Goal: Task Accomplishment & Management: Manage account settings

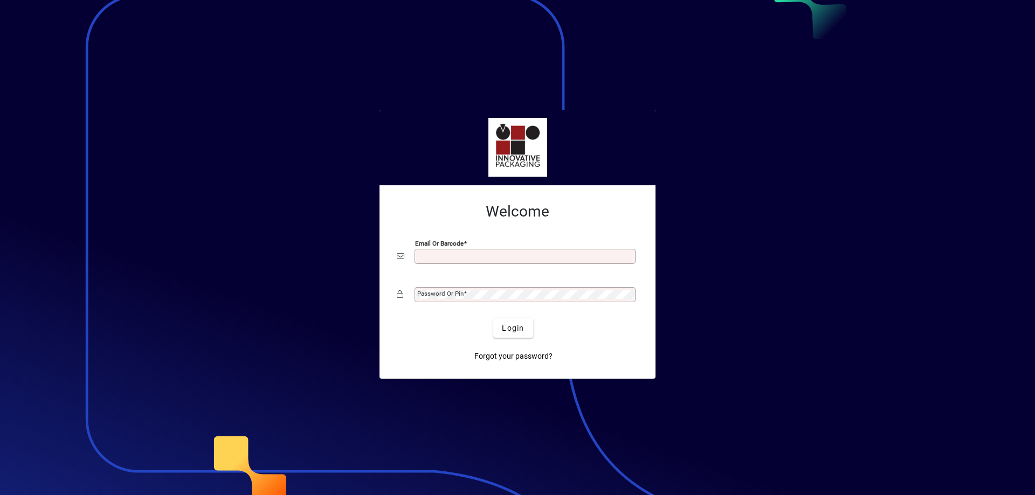
click at [436, 258] on input "Email or Barcode" at bounding box center [526, 256] width 218 height 9
type input "**********"
click at [462, 295] on mat-label "Password or Pin" at bounding box center [440, 294] width 46 height 8
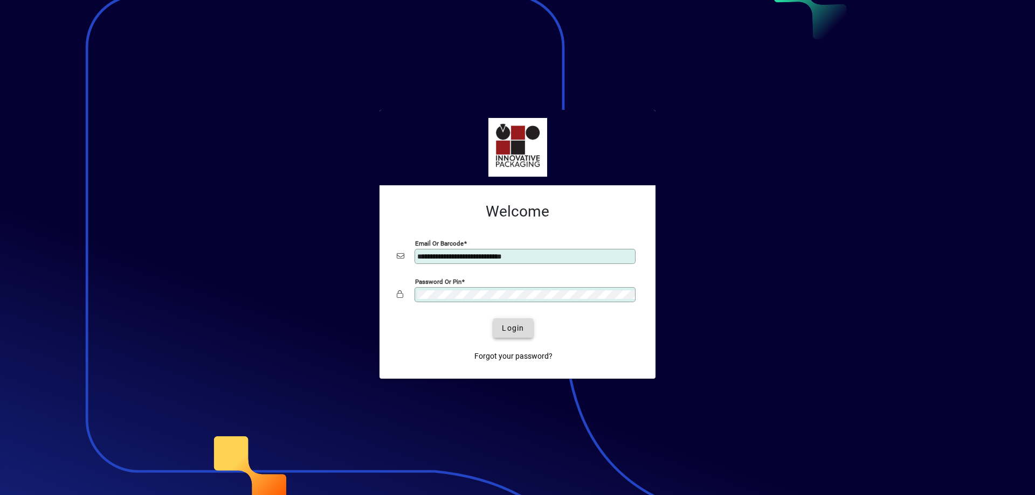
click at [513, 334] on span "Login" at bounding box center [513, 328] width 22 height 11
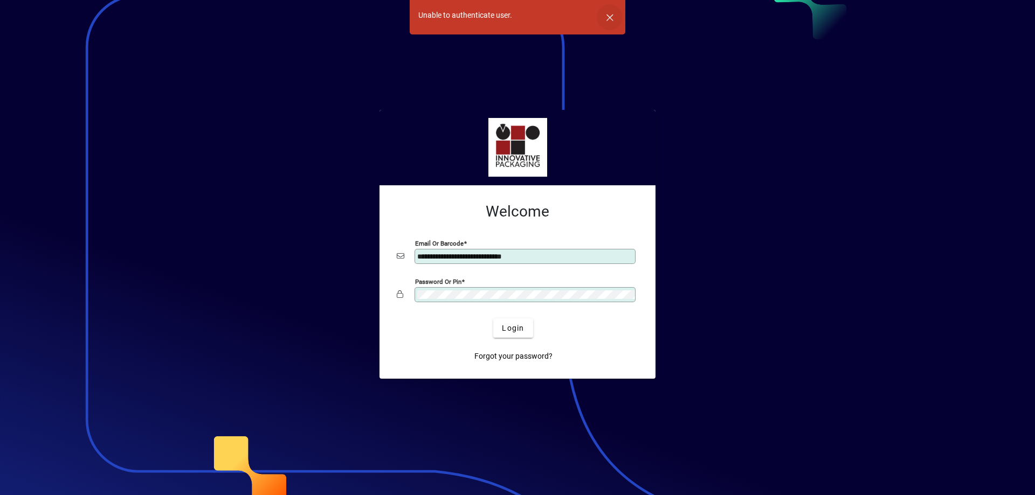
click at [606, 17] on span "button" at bounding box center [610, 17] width 26 height 26
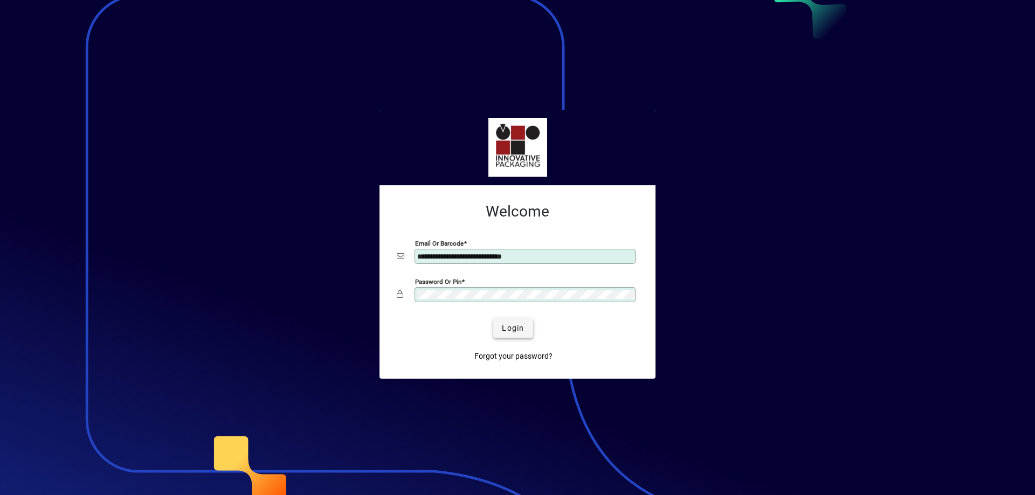
click at [505, 334] on span "Login" at bounding box center [513, 328] width 22 height 11
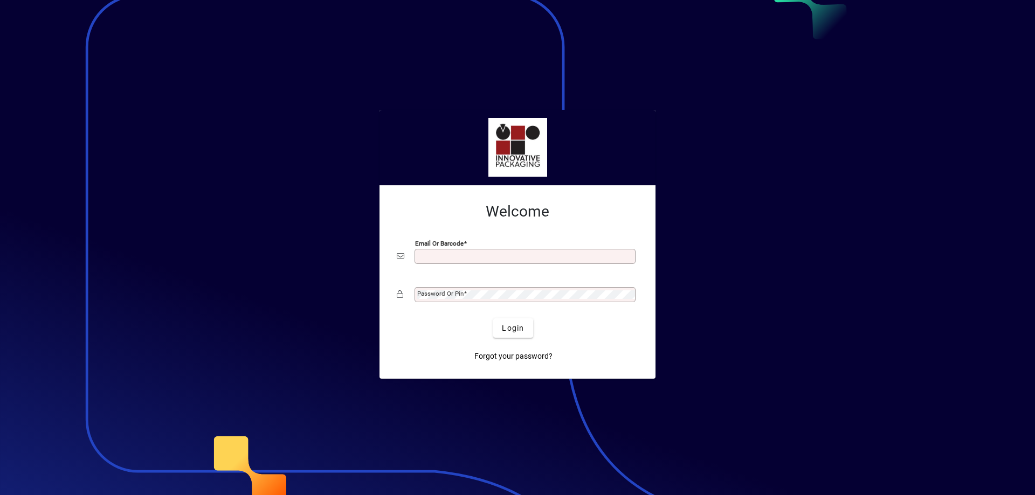
click at [433, 252] on div "Email or Barcode" at bounding box center [525, 256] width 221 height 15
click at [440, 260] on input "Email or Barcode" at bounding box center [526, 256] width 218 height 9
type input "**********"
click at [102, 319] on div at bounding box center [517, 247] width 1035 height 495
click at [426, 293] on mat-label "Password or Pin" at bounding box center [440, 294] width 46 height 8
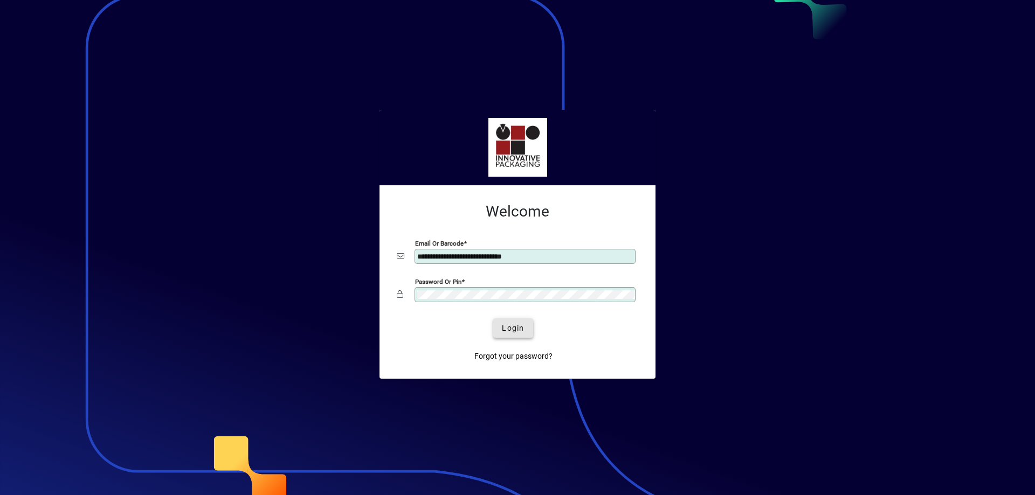
click at [511, 326] on span "Login" at bounding box center [513, 328] width 22 height 11
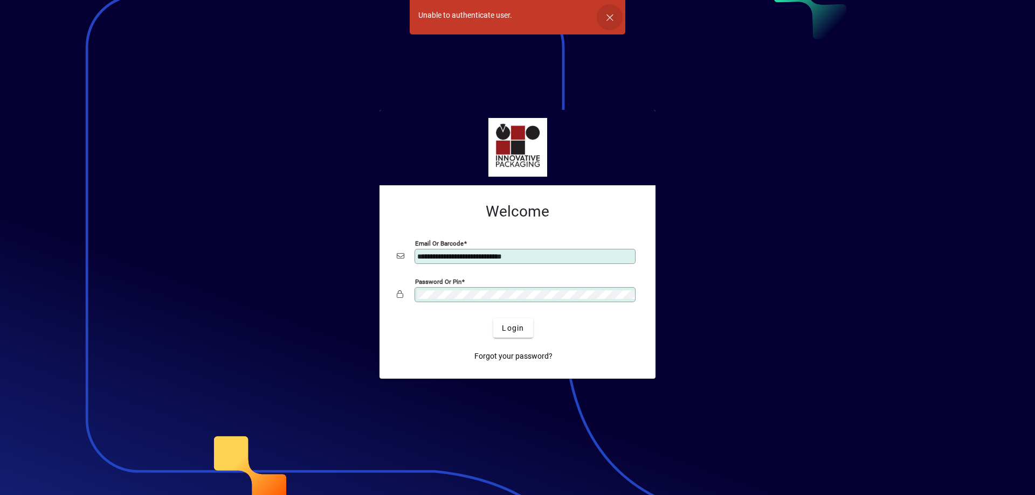
click at [611, 14] on span "button" at bounding box center [610, 17] width 26 height 26
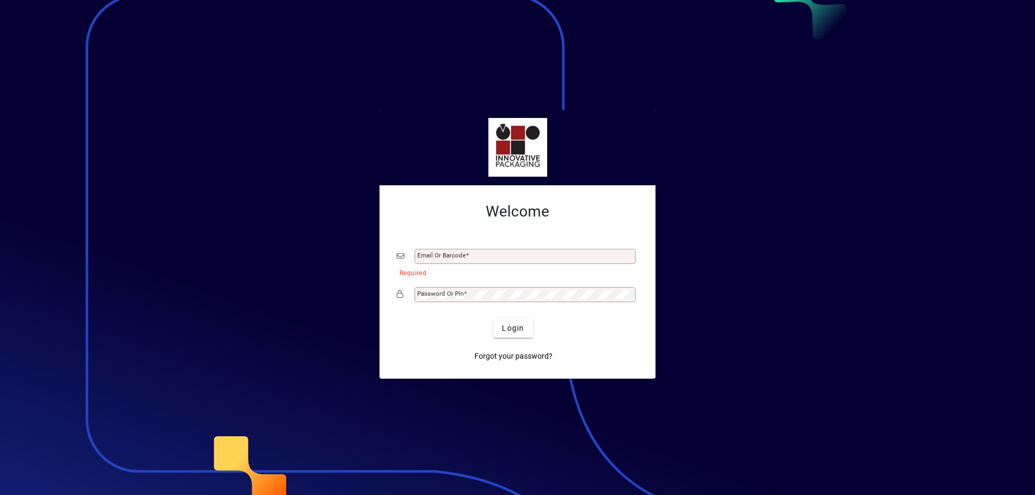
click at [423, 252] on div "Email or Barcode" at bounding box center [525, 256] width 221 height 15
click at [421, 250] on div "Email or Barcode" at bounding box center [525, 256] width 221 height 15
type input "**********"
click at [426, 287] on div "Password or Pin" at bounding box center [517, 295] width 241 height 20
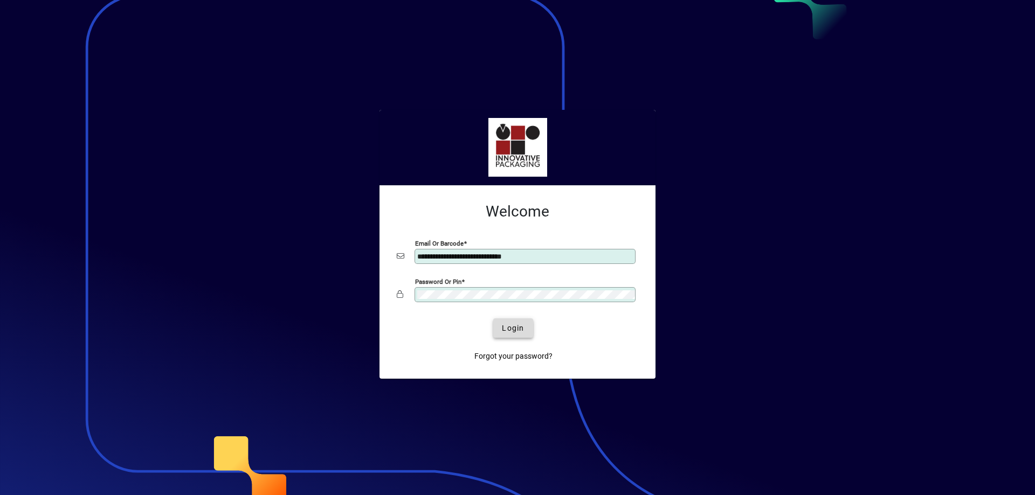
click at [521, 333] on span "Login" at bounding box center [513, 328] width 22 height 11
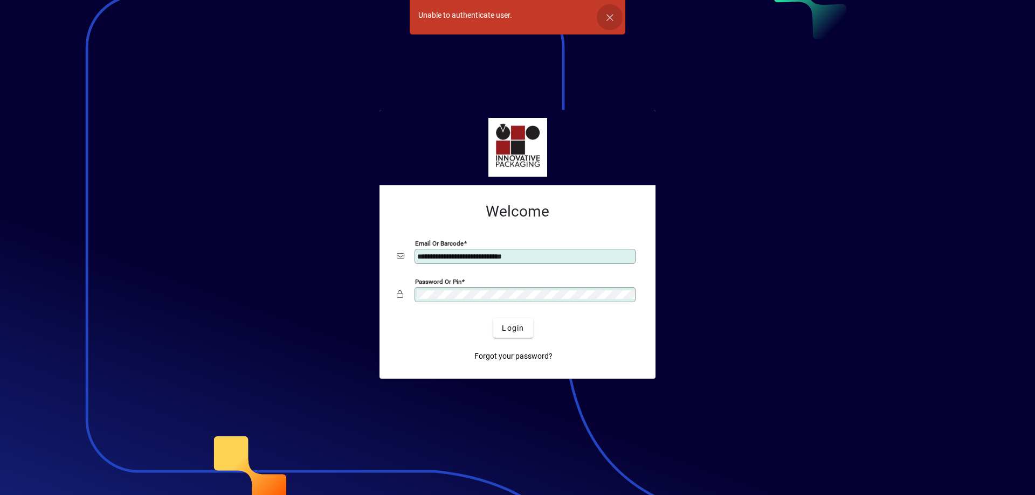
click at [609, 15] on span "button" at bounding box center [610, 17] width 26 height 26
